Goal: Task Accomplishment & Management: Manage account settings

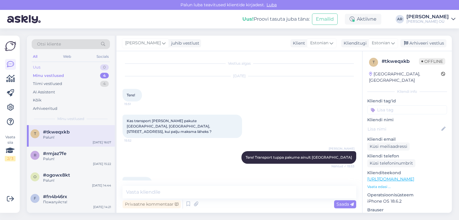
scroll to position [48, 0]
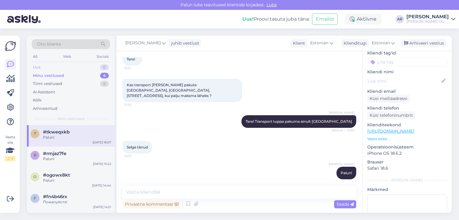
click at [73, 70] on div "Uus 0" at bounding box center [71, 67] width 78 height 8
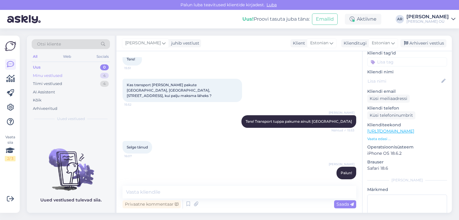
click at [75, 76] on div "Minu vestlused 4" at bounding box center [71, 75] width 78 height 8
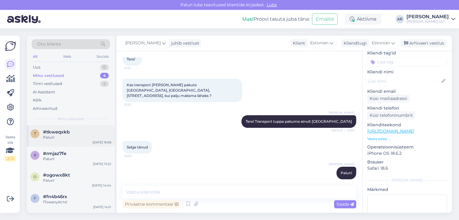
drag, startPoint x: 74, startPoint y: 134, endPoint x: 88, endPoint y: 127, distance: 16.2
click at [74, 134] on div "#tkweqxkb Palun!" at bounding box center [77, 134] width 68 height 11
click at [420, 41] on div "Arhiveeri vestlus" at bounding box center [423, 43] width 46 height 8
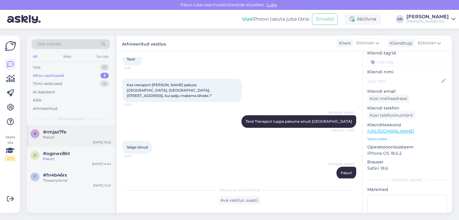
click at [55, 144] on div "r #rmjaz7fe Palun! [DATE] 15:22" at bounding box center [71, 136] width 88 height 22
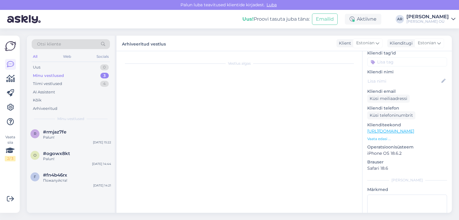
scroll to position [93, 0]
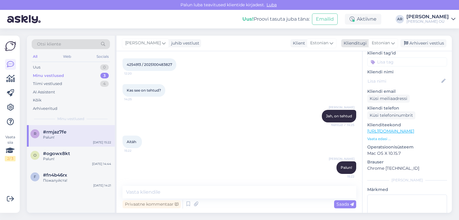
drag, startPoint x: 427, startPoint y: 40, endPoint x: 418, endPoint y: 46, distance: 11.4
click at [427, 40] on div "Arhiveeri vestlus" at bounding box center [423, 43] width 46 height 8
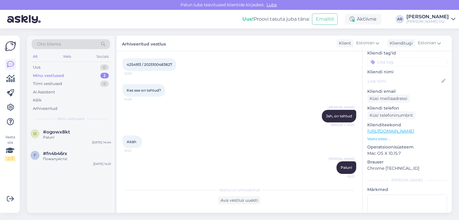
drag, startPoint x: 71, startPoint y: 136, endPoint x: 120, endPoint y: 128, distance: 49.7
click at [72, 137] on div "Palun!" at bounding box center [77, 136] width 68 height 5
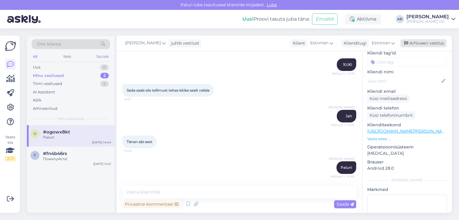
click at [427, 44] on div "Arhiveeri vestlus" at bounding box center [423, 43] width 46 height 8
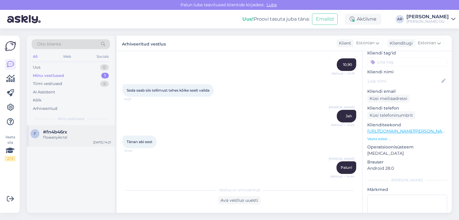
click at [62, 136] on div "Пожалуйста!" at bounding box center [77, 136] width 68 height 5
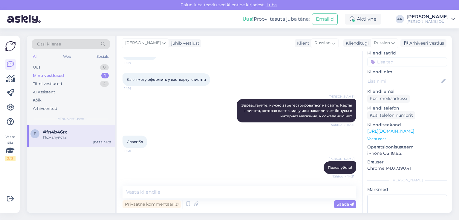
scroll to position [41, 0]
click at [424, 43] on div "Arhiveeri vestlus" at bounding box center [423, 43] width 46 height 8
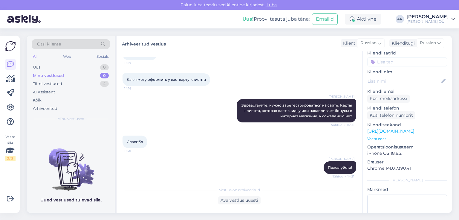
click at [60, 74] on div "Minu vestlused" at bounding box center [48, 76] width 31 height 6
click at [61, 85] on div "Tiimi vestlused" at bounding box center [47, 84] width 29 height 6
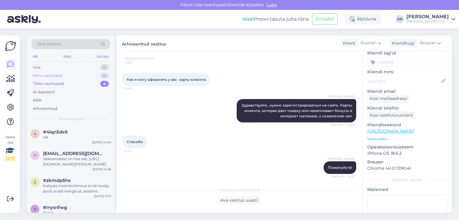
click at [66, 71] on div "Minu vestlused 0" at bounding box center [71, 75] width 78 height 8
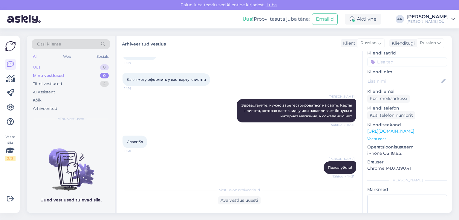
drag, startPoint x: 67, startPoint y: 60, endPoint x: 68, endPoint y: 64, distance: 3.9
click at [67, 62] on div "Otsi kliente All Web Socials Uus 0 Minu vestlused 0 Tiimi vestlused 4 AI Assist…" at bounding box center [71, 80] width 88 height 89
click at [68, 66] on div "Uus 0" at bounding box center [71, 67] width 78 height 8
